Goal: Check status

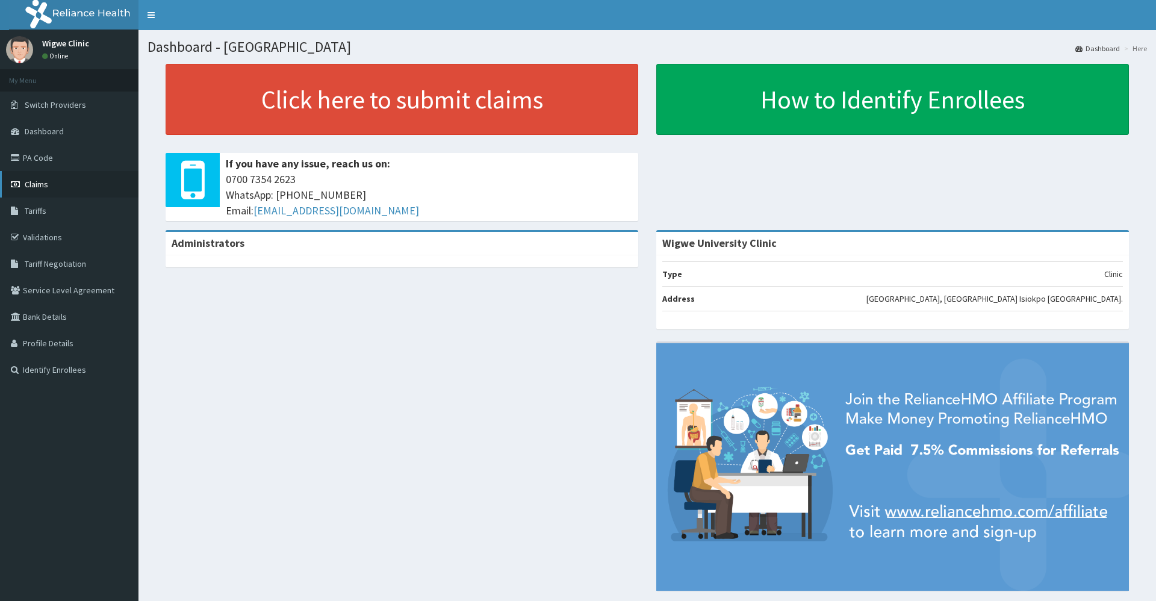
click at [59, 179] on link "Claims" at bounding box center [69, 184] width 138 height 26
